Goal: Navigation & Orientation: Find specific page/section

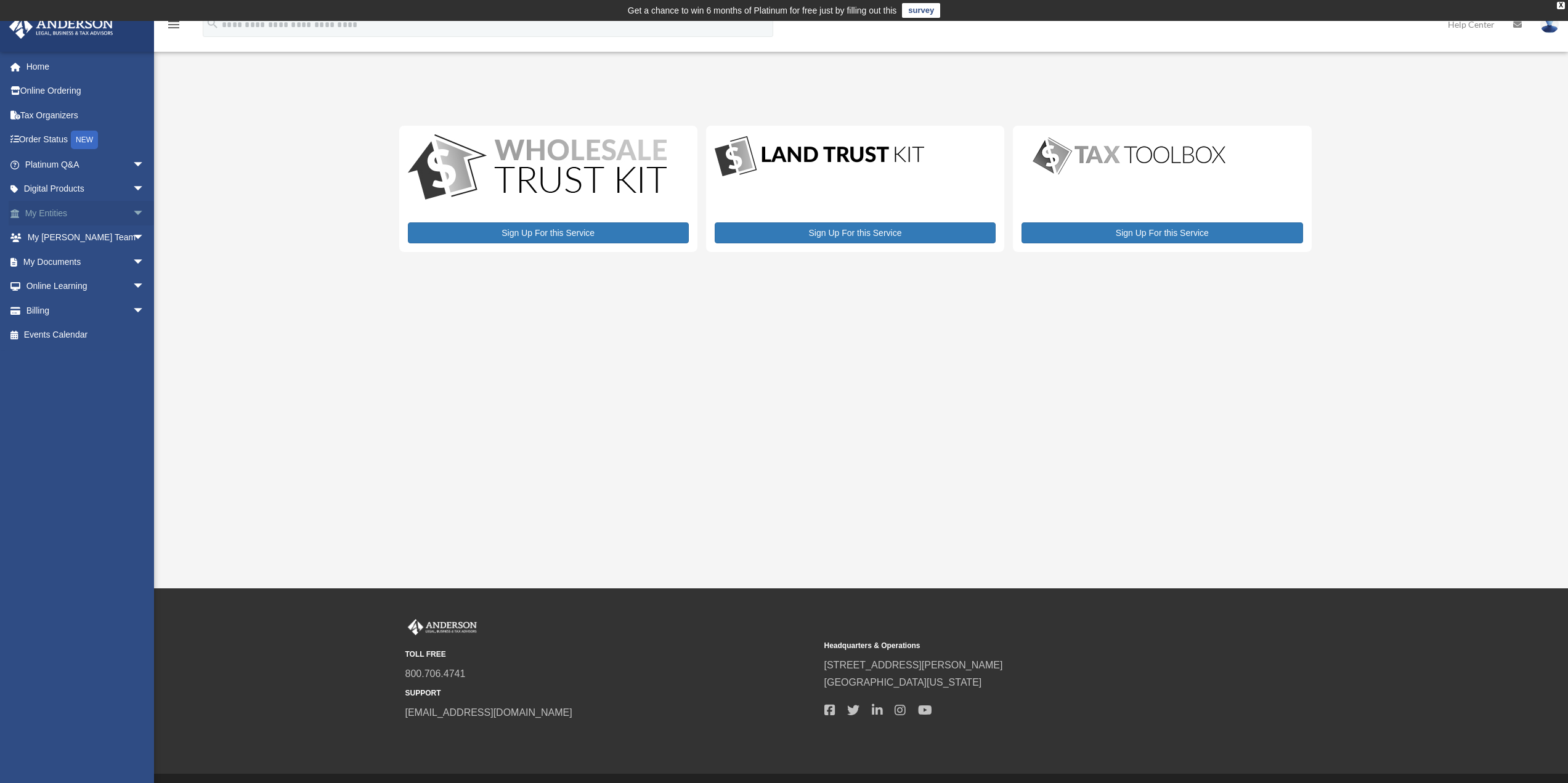
click at [42, 214] on link "My Entities arrow_drop_down" at bounding box center [86, 213] width 154 height 25
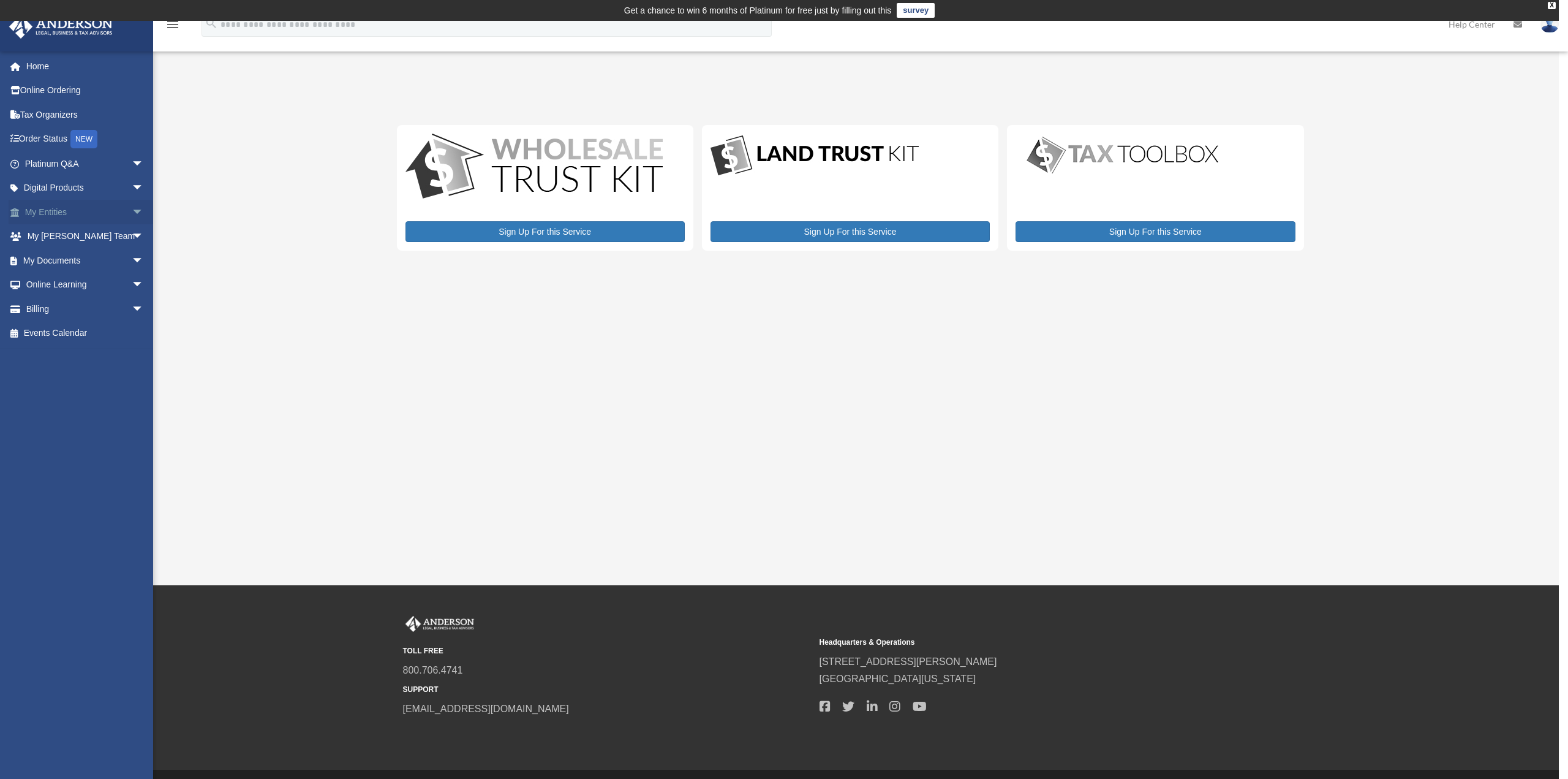
click at [132, 212] on span "arrow_drop_down" at bounding box center [144, 212] width 25 height 25
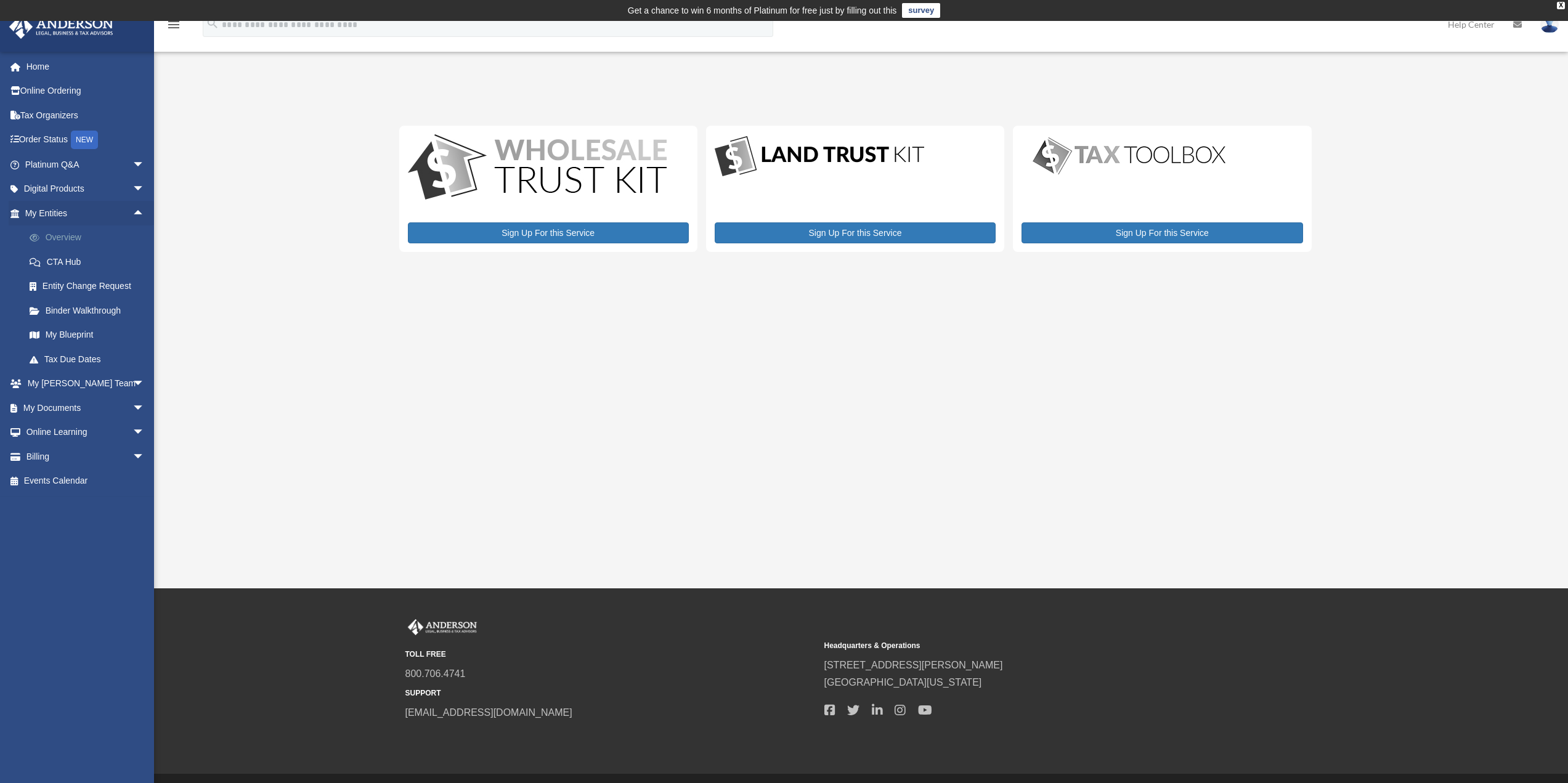
click at [64, 234] on link "Overview" at bounding box center [90, 238] width 146 height 25
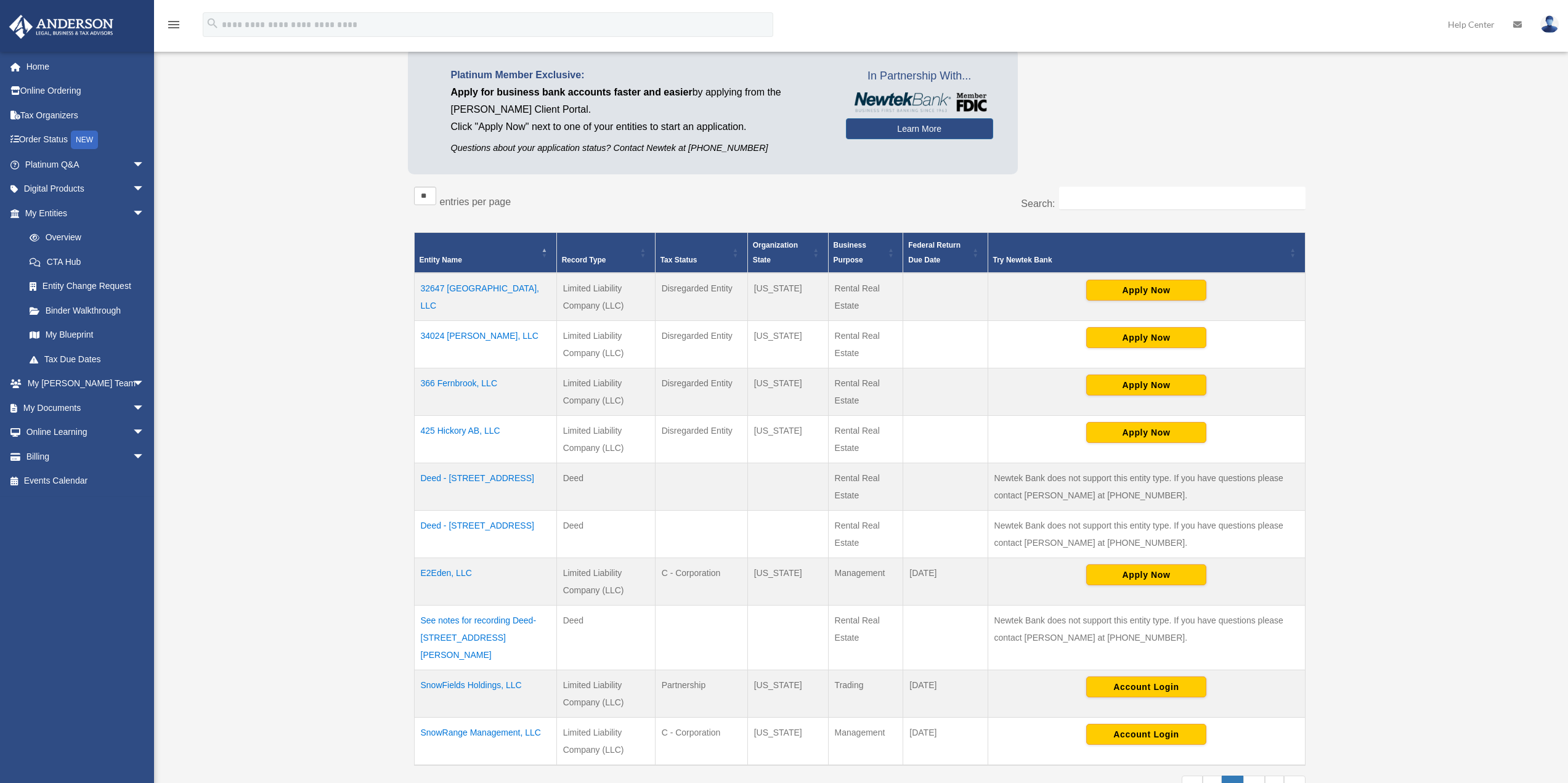
scroll to position [246, 0]
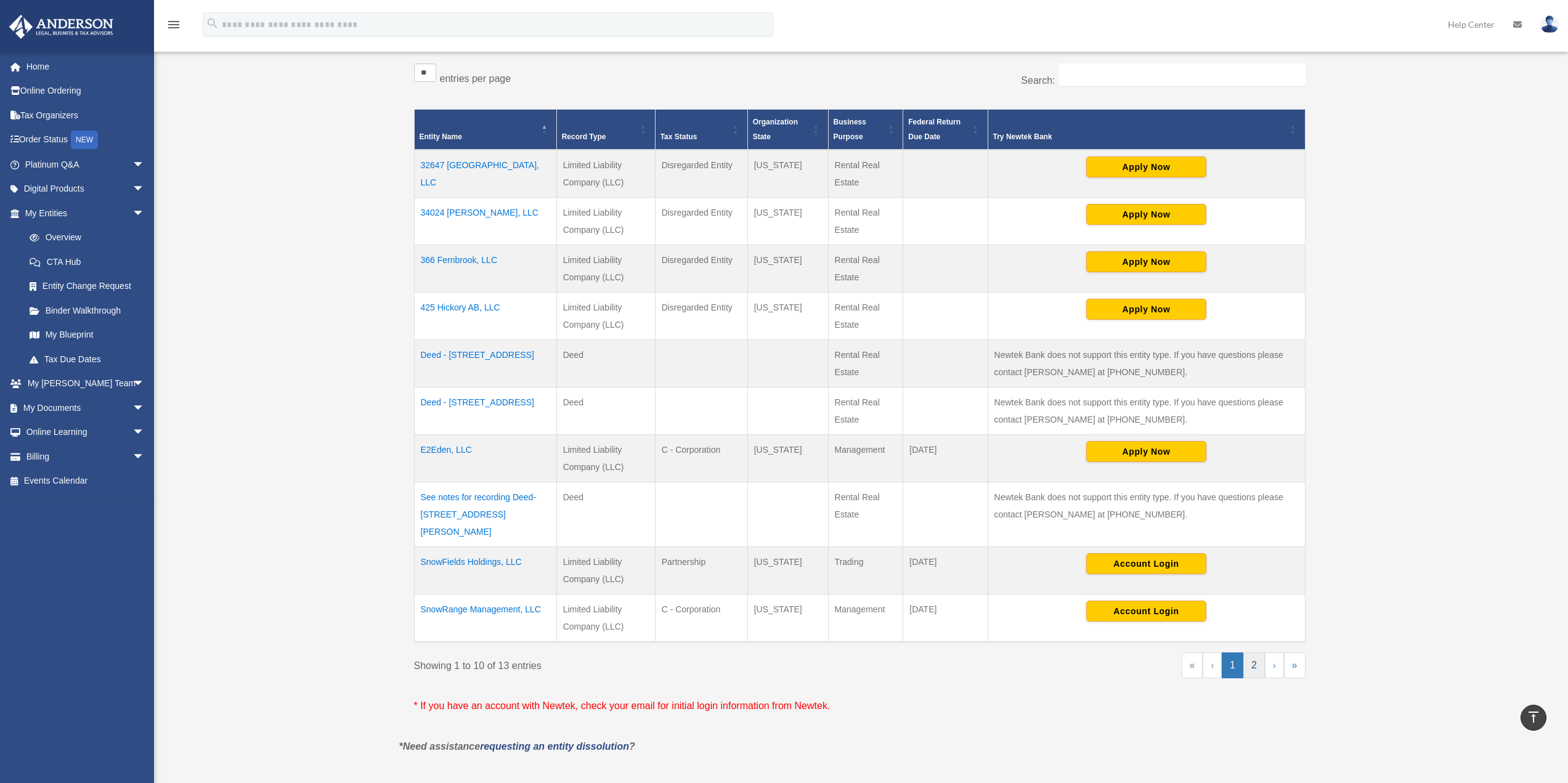
click at [1259, 655] on link "2" at bounding box center [1254, 666] width 22 height 26
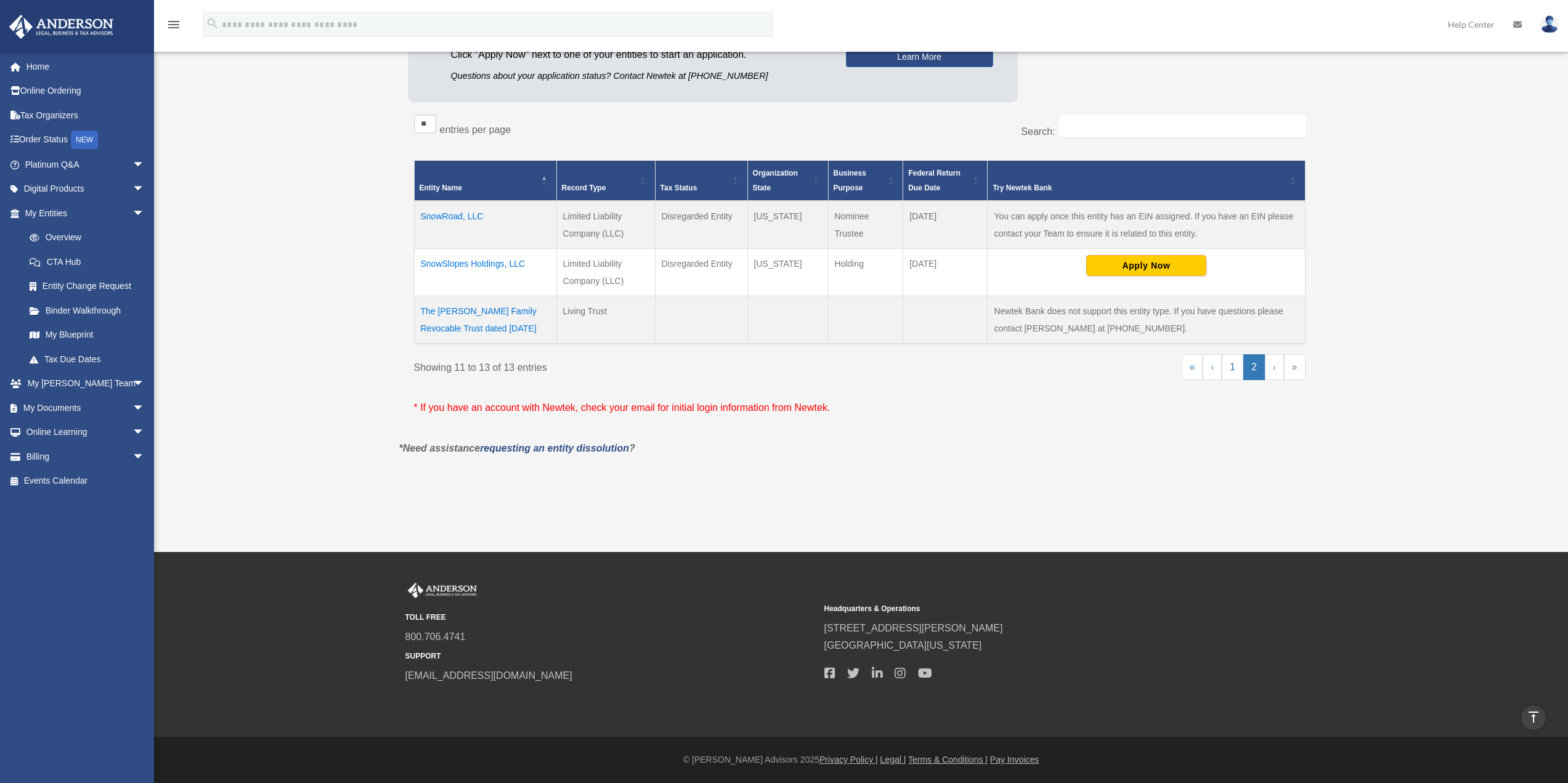
scroll to position [195, 0]
